Goal: Task Accomplishment & Management: Complete application form

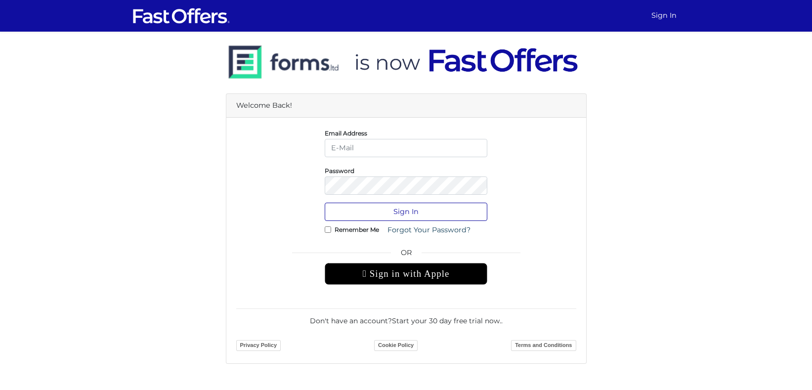
type input "[PERSON_NAME][EMAIL_ADDRESS][DOMAIN_NAME]"
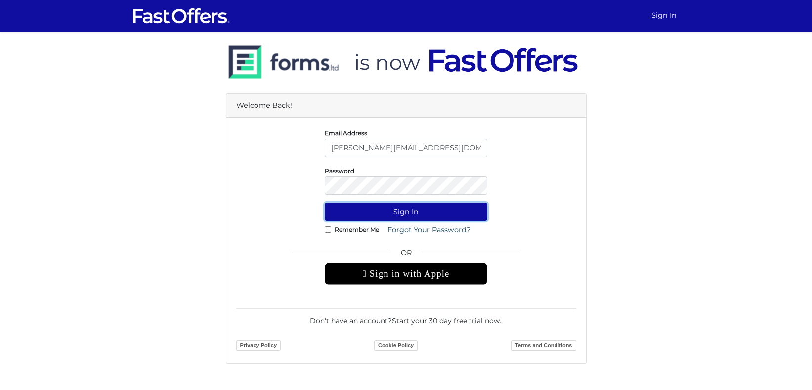
click at [395, 209] on button "Sign In" at bounding box center [406, 212] width 163 height 18
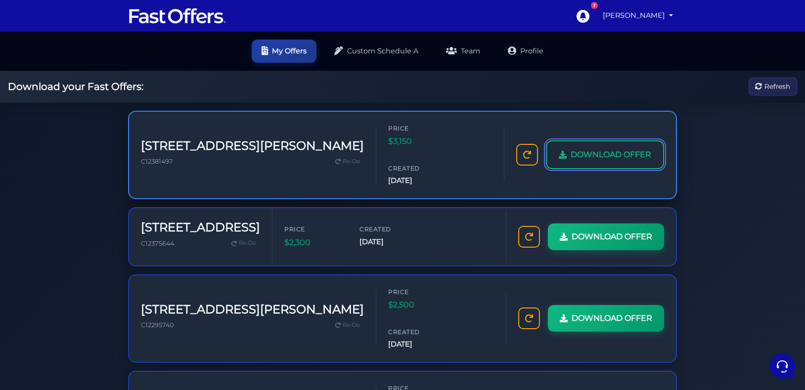
click at [585, 148] on link "DOWNLOAD OFFER" at bounding box center [605, 154] width 118 height 29
